Goal: Information Seeking & Learning: Check status

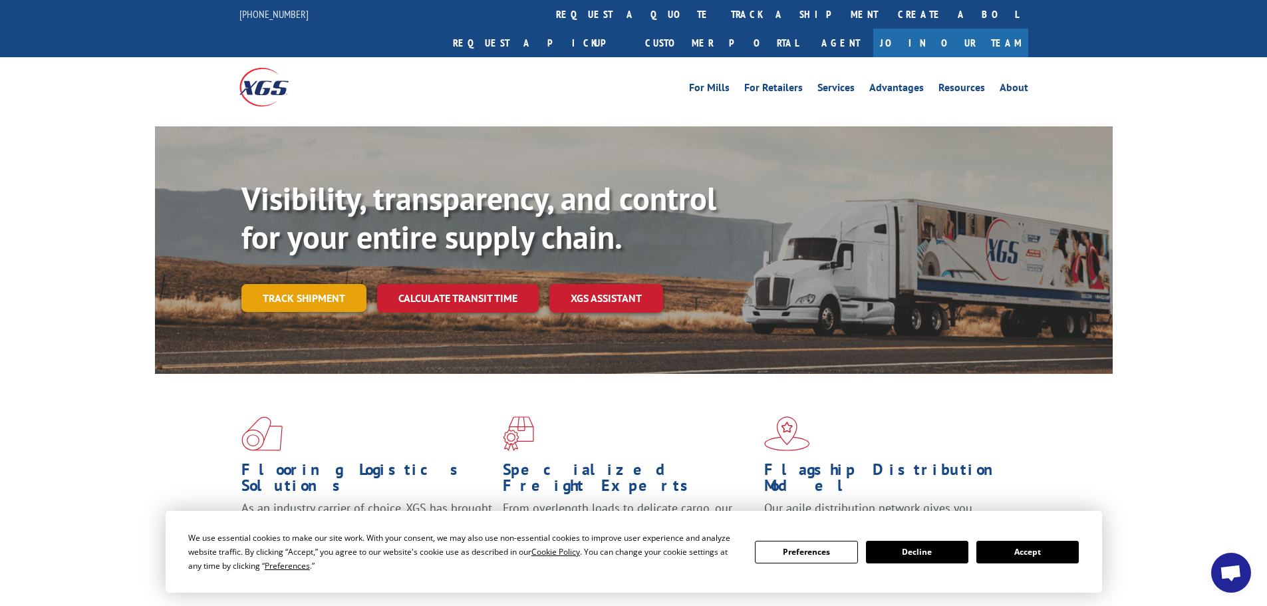
click at [297, 284] on link "Track shipment" at bounding box center [303, 298] width 125 height 28
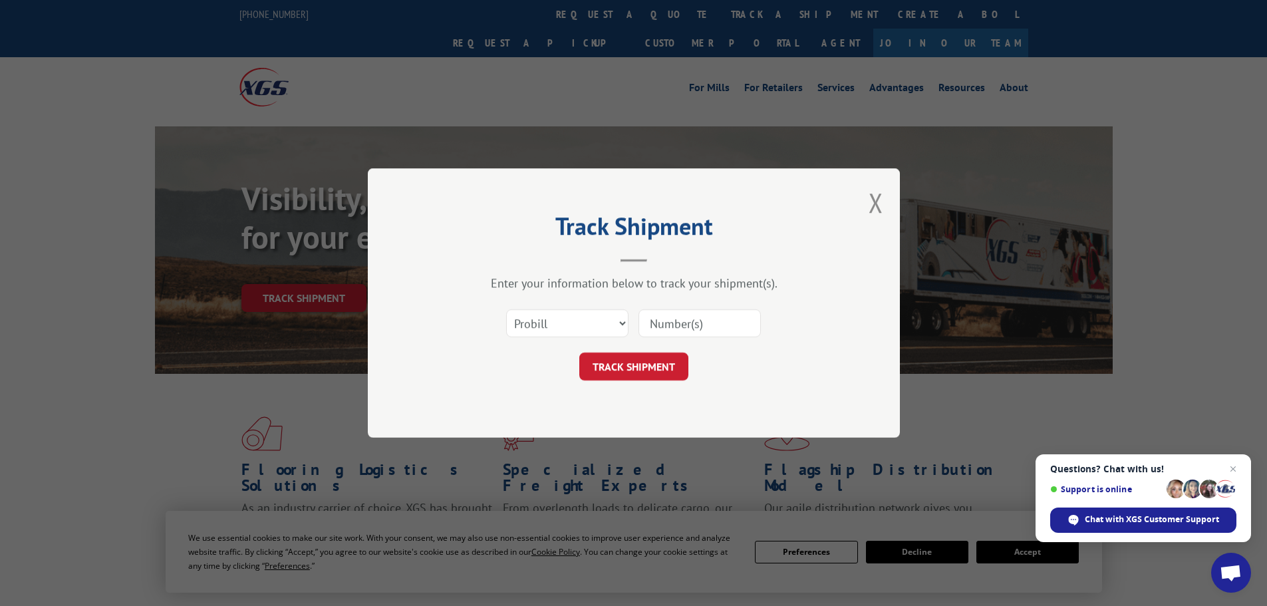
paste input "17156765"
type input "17156765"
click at [643, 363] on button "TRACK SHIPMENT" at bounding box center [633, 367] width 109 height 28
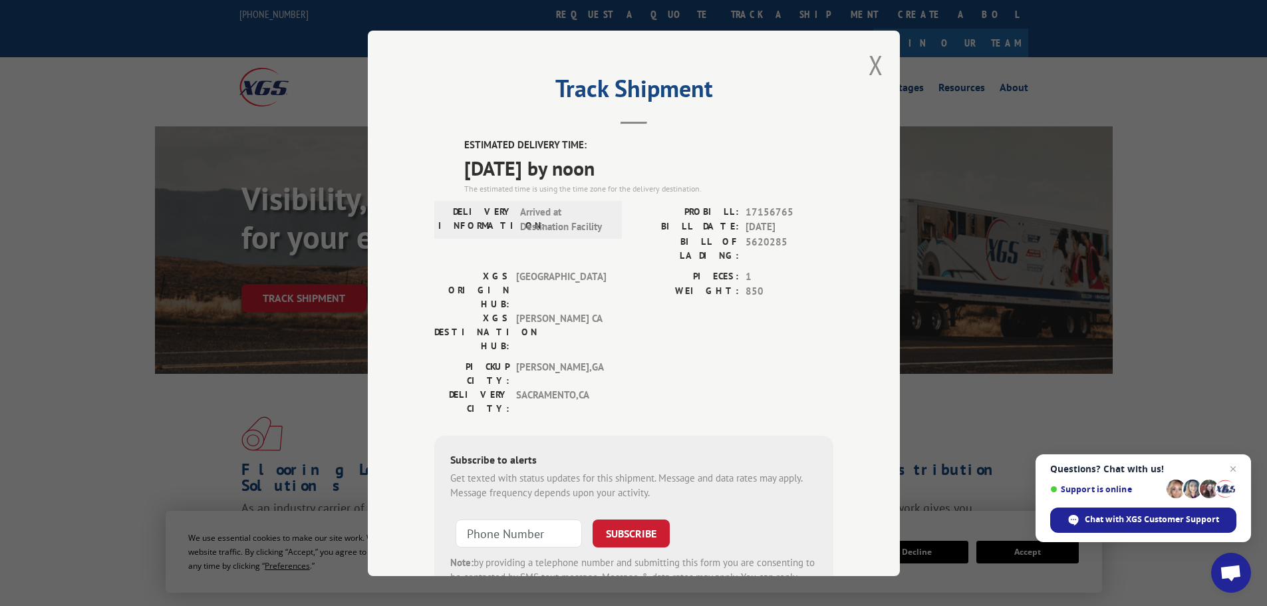
click at [863, 72] on div "Track Shipment ESTIMATED DELIVERY TIME: [DATE] by noon The estimated time is us…" at bounding box center [634, 304] width 532 height 546
click at [869, 71] on button "Close modal" at bounding box center [876, 64] width 15 height 35
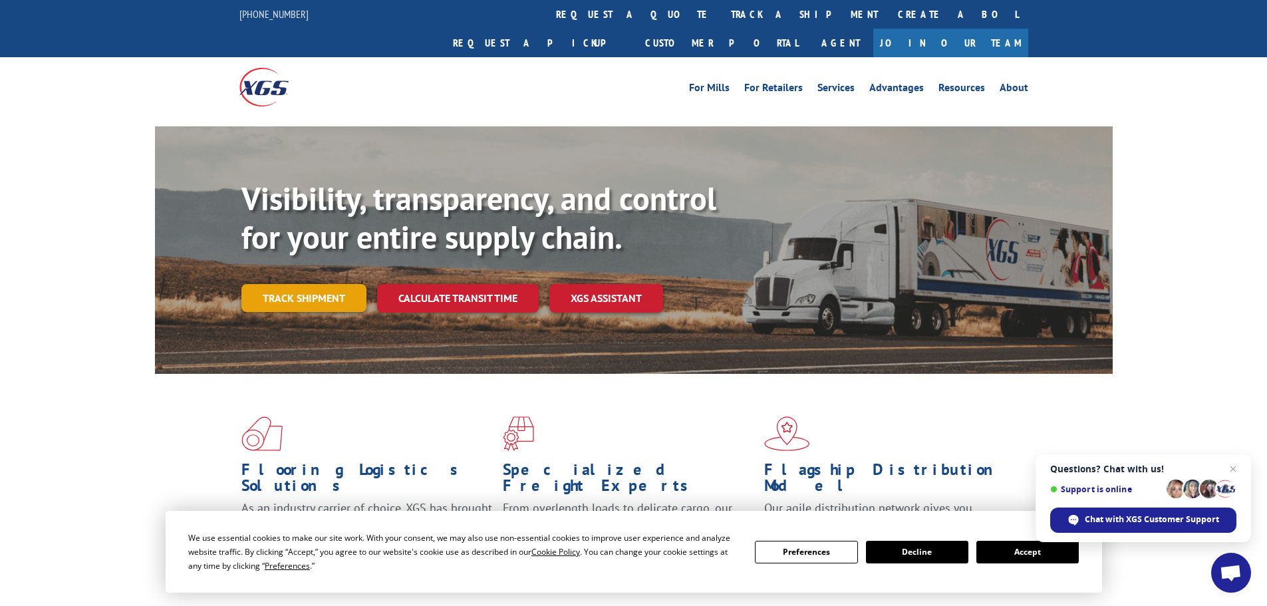
click at [331, 284] on link "Track shipment" at bounding box center [303, 298] width 125 height 28
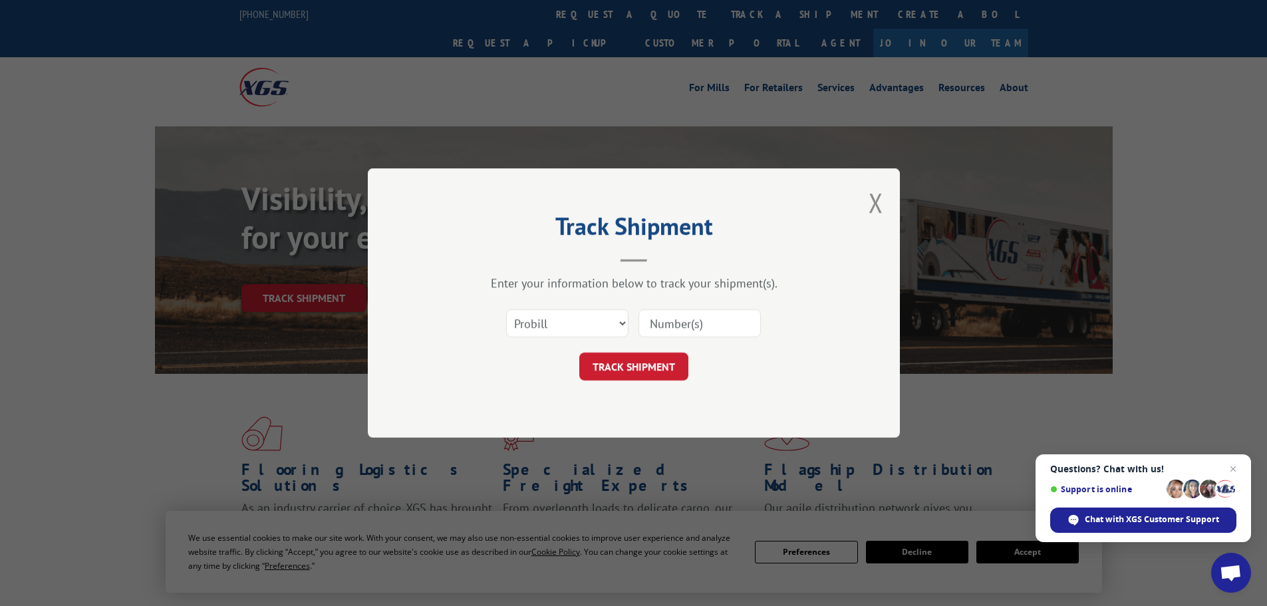
paste input "17156765"
type input "17156765"
click at [611, 373] on button "TRACK SHIPMENT" at bounding box center [633, 367] width 109 height 28
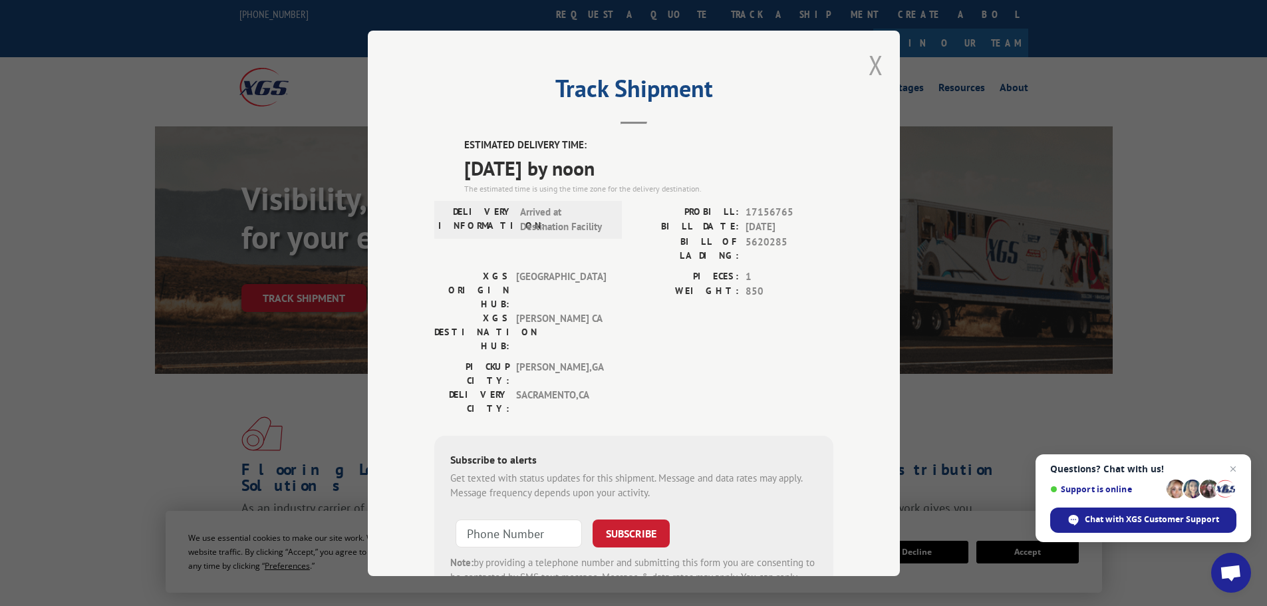
click at [869, 69] on button "Close modal" at bounding box center [876, 64] width 15 height 35
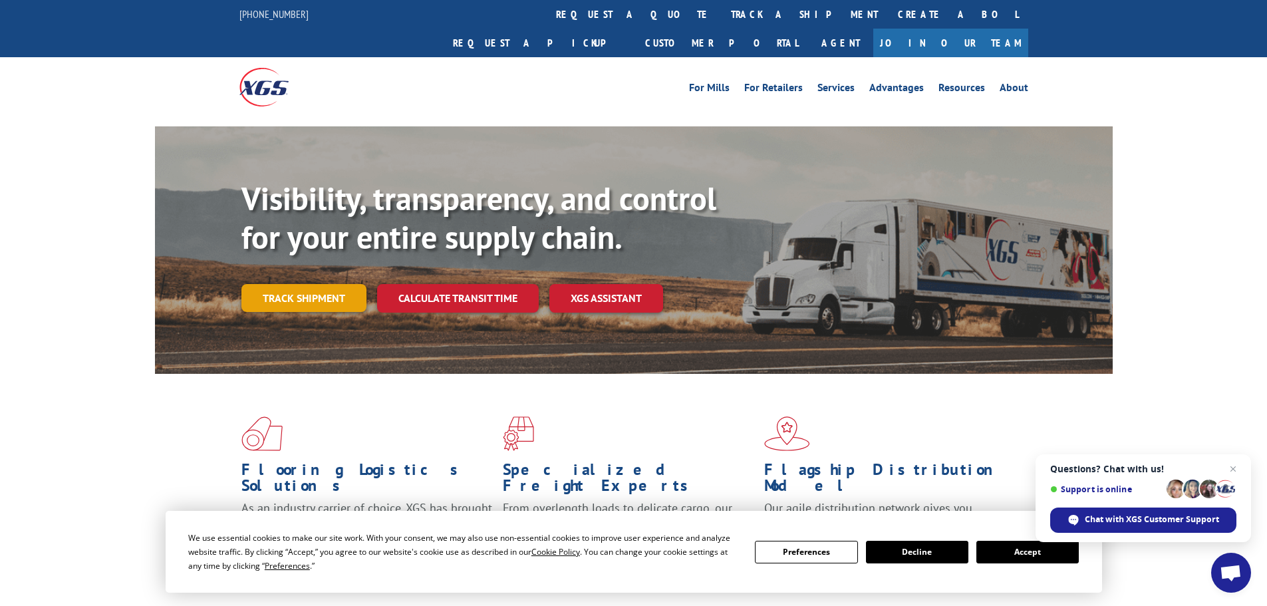
click at [325, 284] on link "Track shipment" at bounding box center [303, 298] width 125 height 28
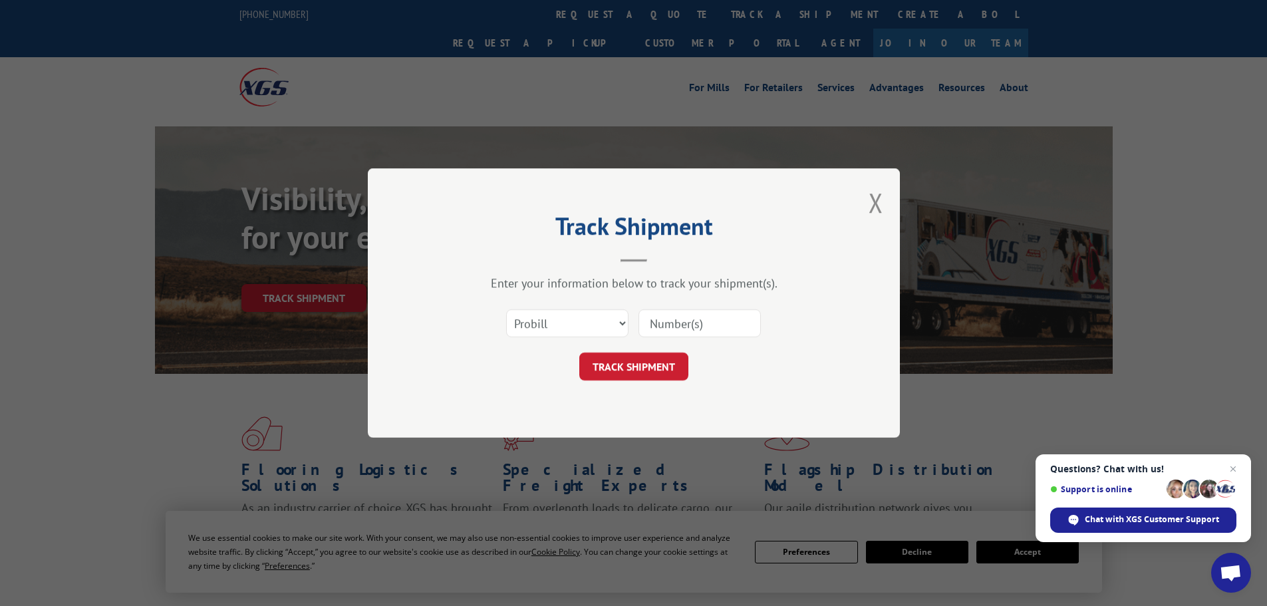
click at [711, 330] on input at bounding box center [700, 323] width 122 height 28
paste input "17262817"
type input "17262817"
click at [612, 374] on button "TRACK SHIPMENT" at bounding box center [633, 367] width 109 height 28
